Goal: Task Accomplishment & Management: Complete application form

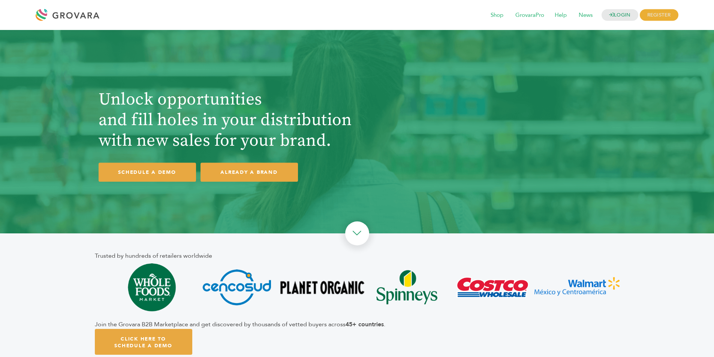
scroll to position [217, 0]
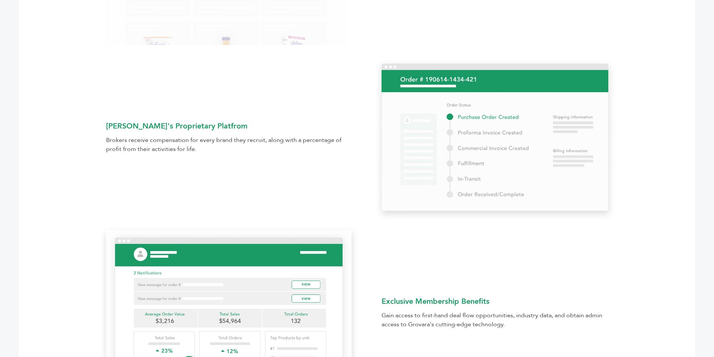
scroll to position [569, 0]
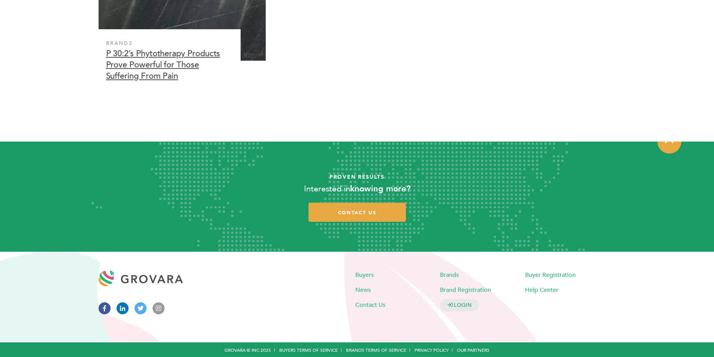
scroll to position [2224, 0]
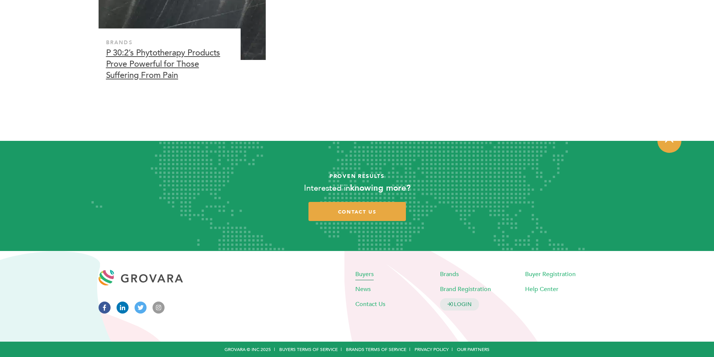
click at [365, 272] on span "Buyers" at bounding box center [364, 274] width 18 height 8
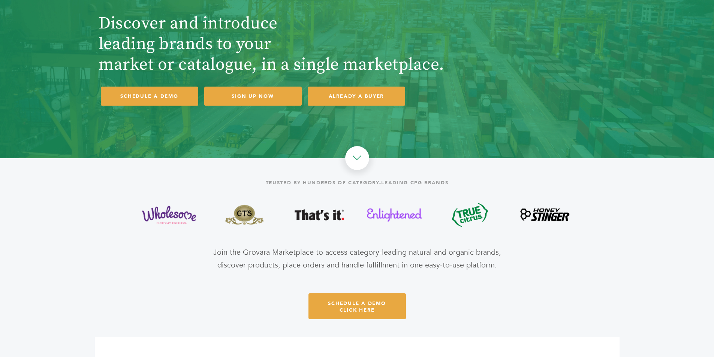
scroll to position [37, 0]
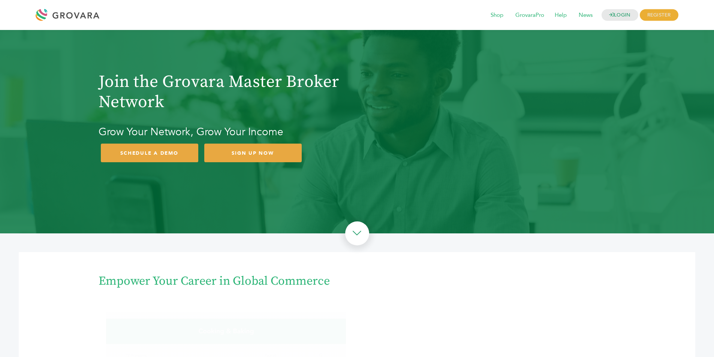
click at [515, 95] on div "Join the Grovara Master Broker Network Grow Your Network, Grow Your Income SCHE…" at bounding box center [357, 114] width 525 height 114
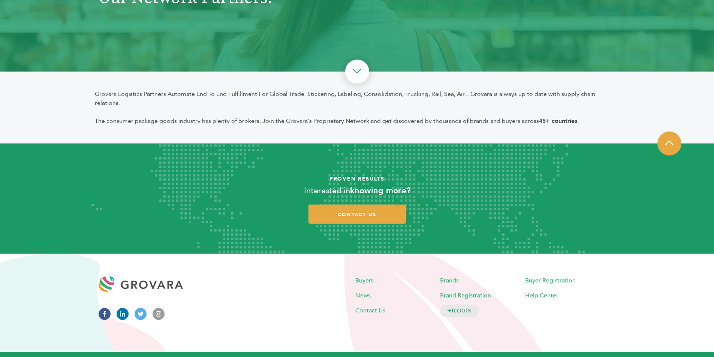
scroll to position [172, 0]
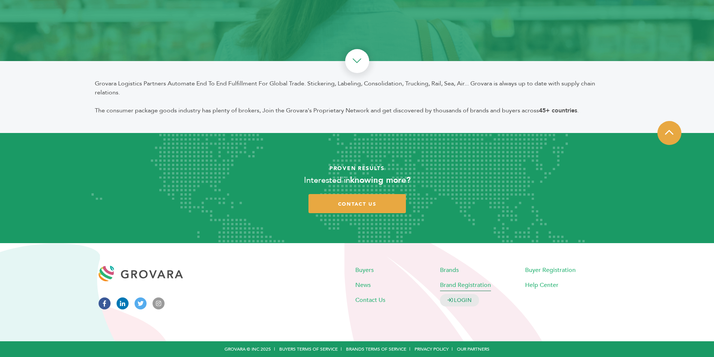
click at [475, 284] on span "Brand Registration" at bounding box center [465, 285] width 51 height 8
click at [363, 269] on span "Buyers" at bounding box center [364, 270] width 18 height 8
click at [540, 270] on span "Buyer Registration" at bounding box center [550, 270] width 51 height 8
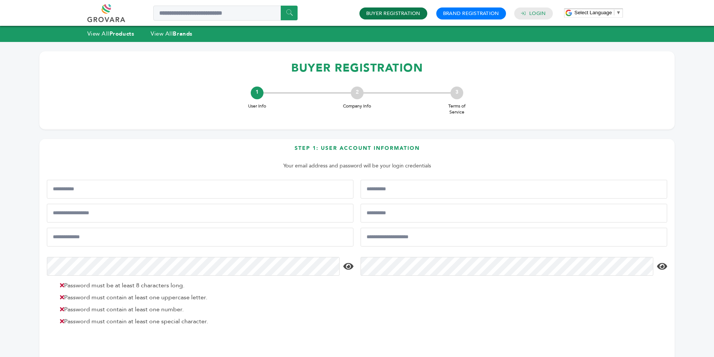
click at [400, 15] on link "Buyer Registration" at bounding box center [393, 13] width 54 height 7
click at [454, 16] on link "Brand Registration" at bounding box center [471, 13] width 56 height 7
